Goal: Transaction & Acquisition: Purchase product/service

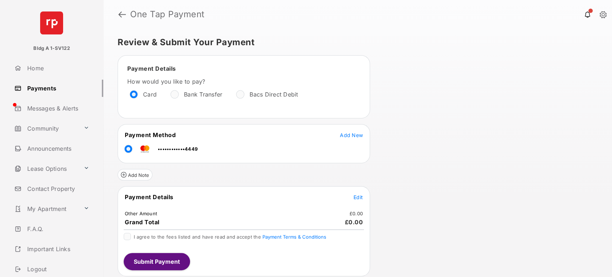
click at [360, 194] on span "Edit" at bounding box center [358, 197] width 9 height 6
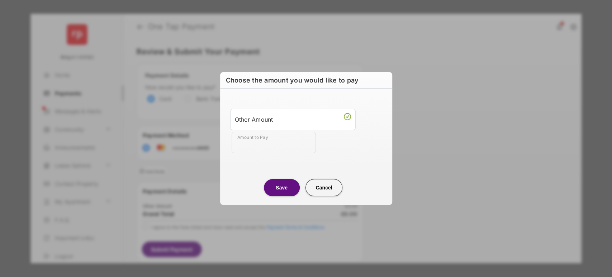
click at [256, 140] on input "Amount to Pay" at bounding box center [274, 143] width 84 height 22
type input "***"
click at [282, 183] on button "Save" at bounding box center [282, 187] width 36 height 17
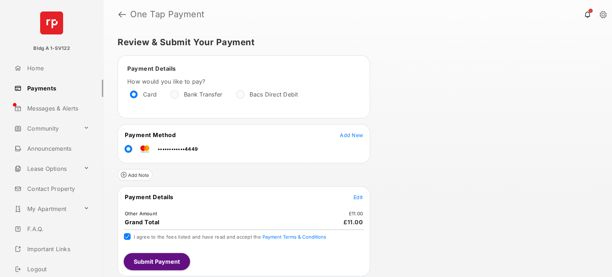
click at [160, 263] on button "Submit Payment" at bounding box center [157, 261] width 66 height 17
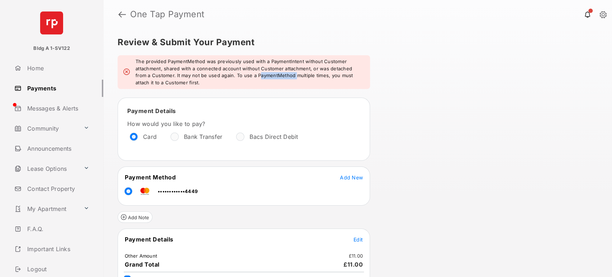
drag, startPoint x: 247, startPoint y: 76, endPoint x: 284, endPoint y: 74, distance: 37.3
click at [284, 74] on em "The provided PaymentMethod was previously used with a PaymentIntent without Cus…" at bounding box center [250, 72] width 229 height 28
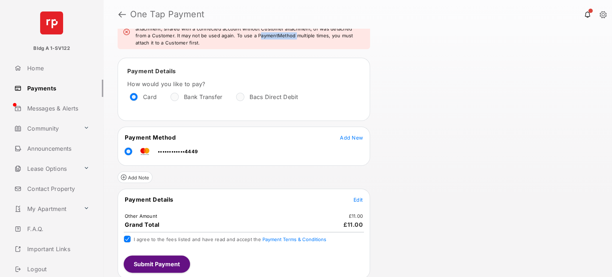
scroll to position [40, 0]
click at [356, 134] on span "Add New" at bounding box center [351, 137] width 23 height 6
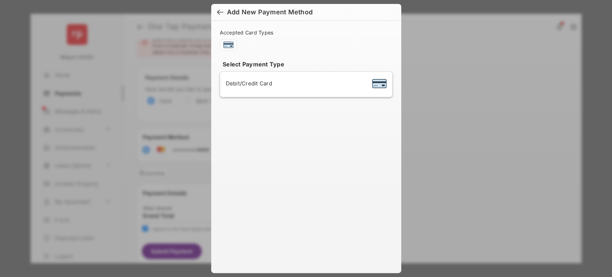
click at [276, 88] on div "Debit/Credit Card" at bounding box center [306, 84] width 161 height 14
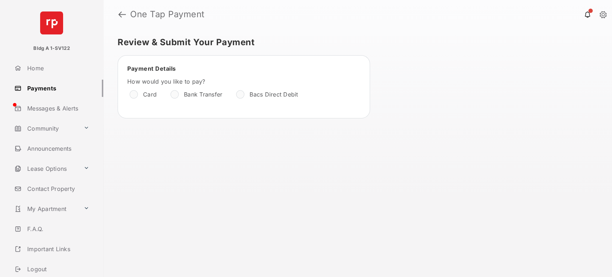
click at [127, 89] on div "Card" at bounding box center [147, 94] width 41 height 13
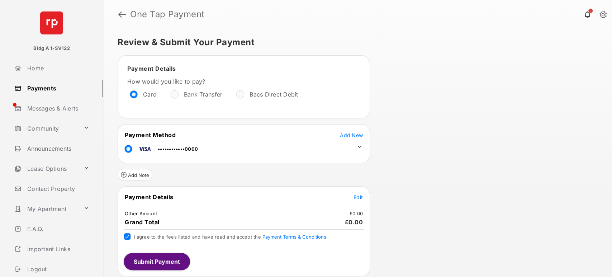
click at [357, 196] on span "Edit" at bounding box center [358, 197] width 9 height 6
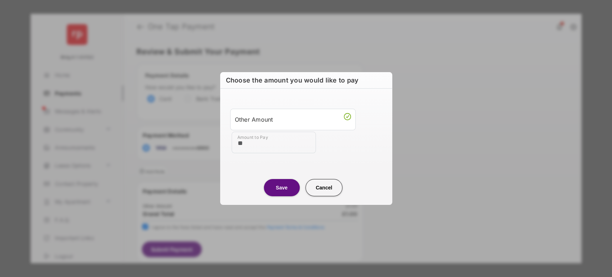
type input "***"
click at [279, 188] on button "Save" at bounding box center [282, 187] width 36 height 17
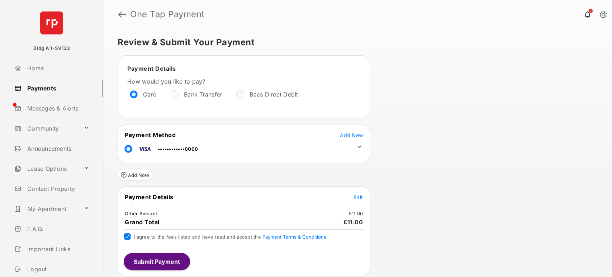
click at [150, 262] on button "Submit Payment" at bounding box center [157, 261] width 66 height 17
